Goal: Navigation & Orientation: Go to known website

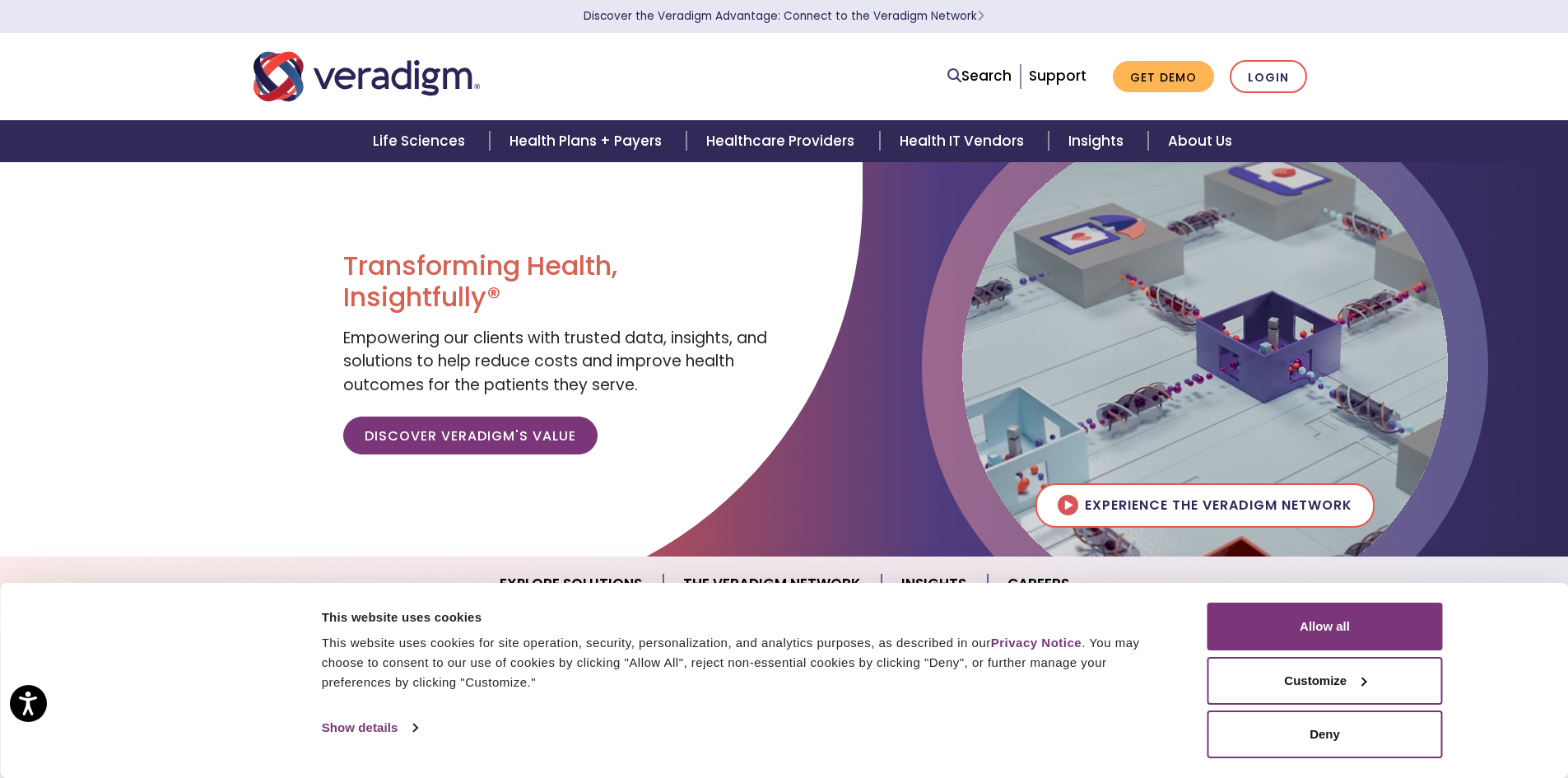
click at [289, 65] on img "Veradigm logo" at bounding box center [367, 76] width 227 height 54
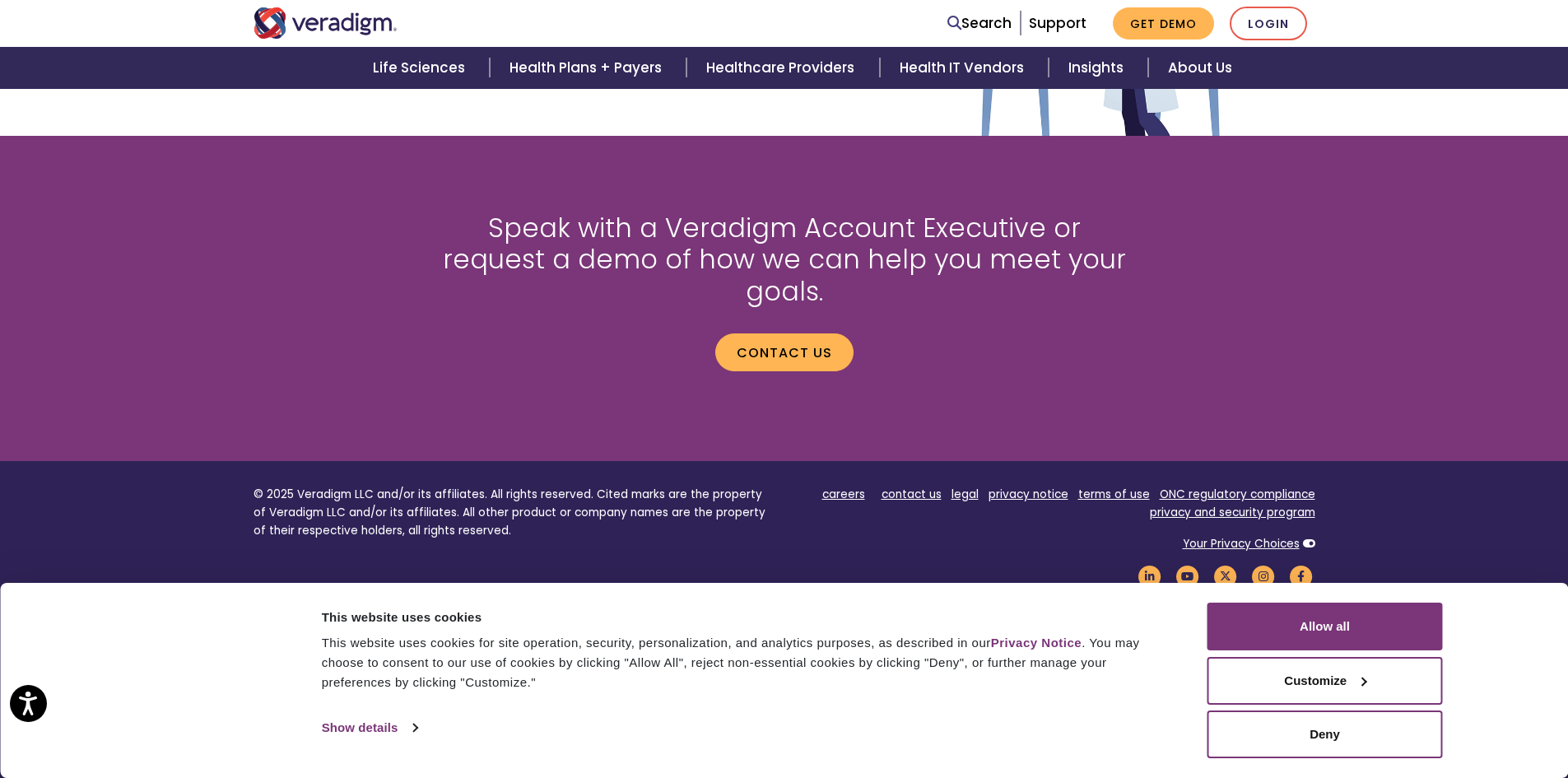
scroll to position [2161, 0]
